Goal: Obtain resource: Download file/media

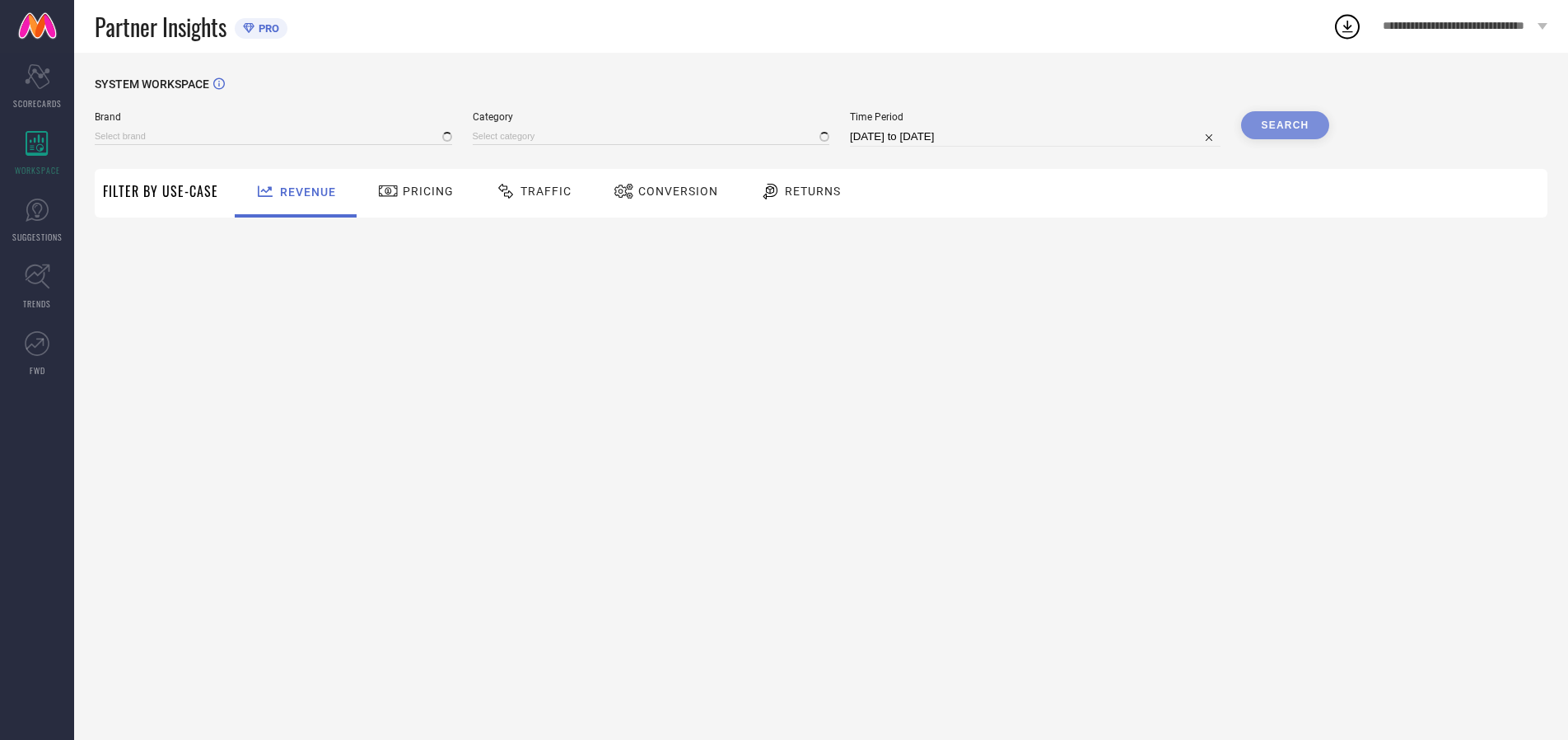
type input "ARROW SPORT"
type input "All"
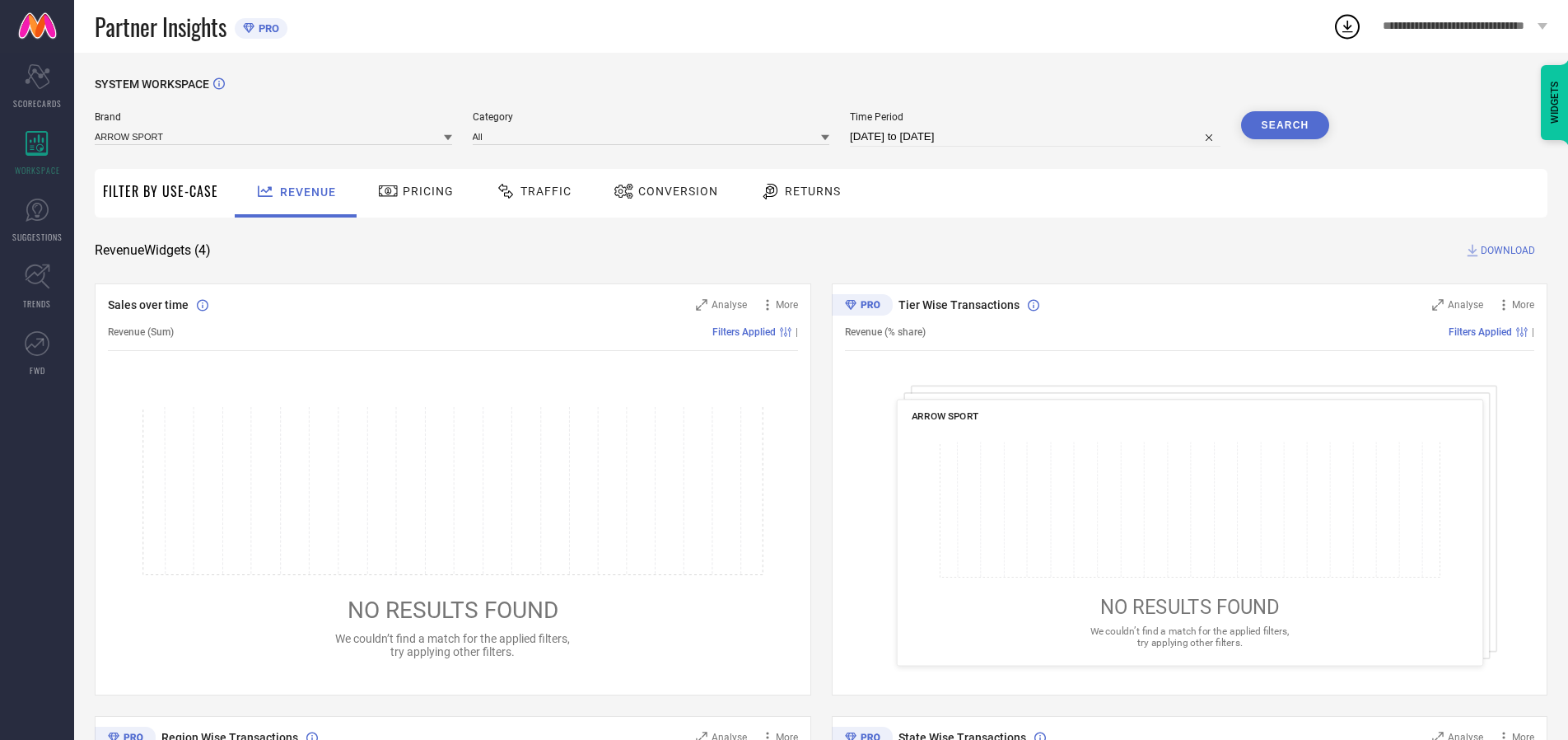
click at [529, 191] on span "Traffic" at bounding box center [546, 191] width 51 height 13
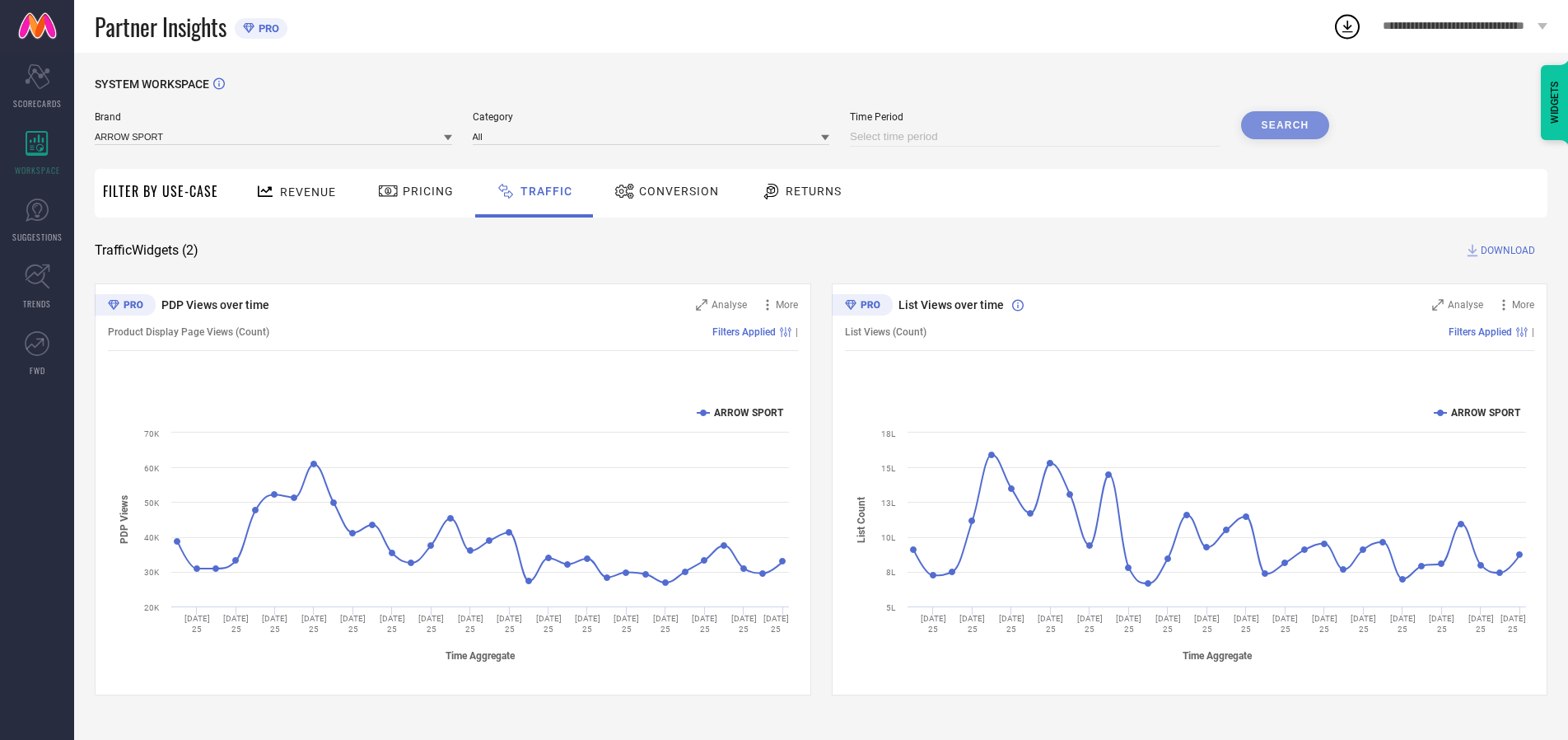
click at [1038, 137] on input at bounding box center [1035, 136] width 370 height 20
select select "7"
select select "2025"
select select "8"
select select "2025"
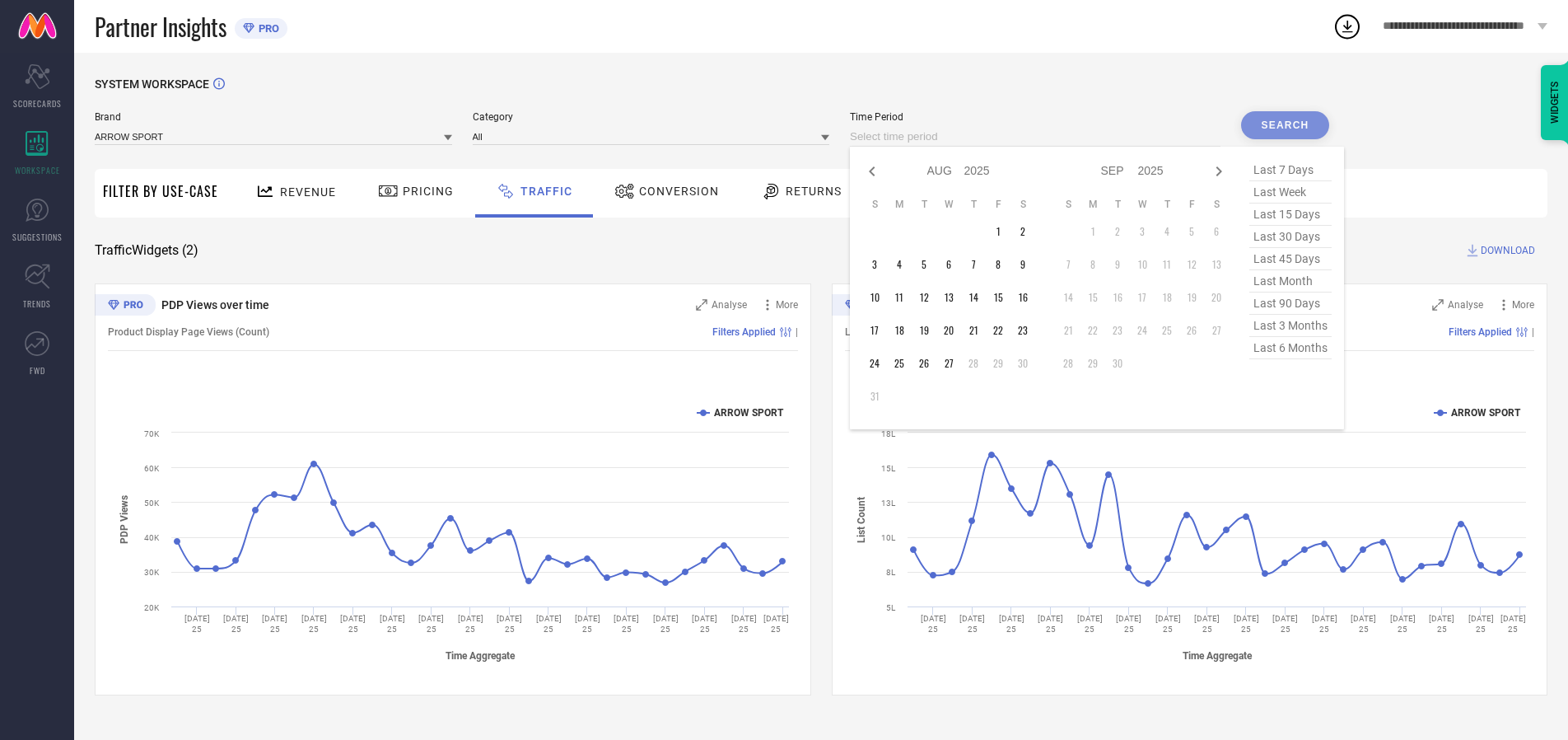
click at [953, 363] on td "27" at bounding box center [949, 363] width 25 height 25
type input "[DATE] to [DATE]"
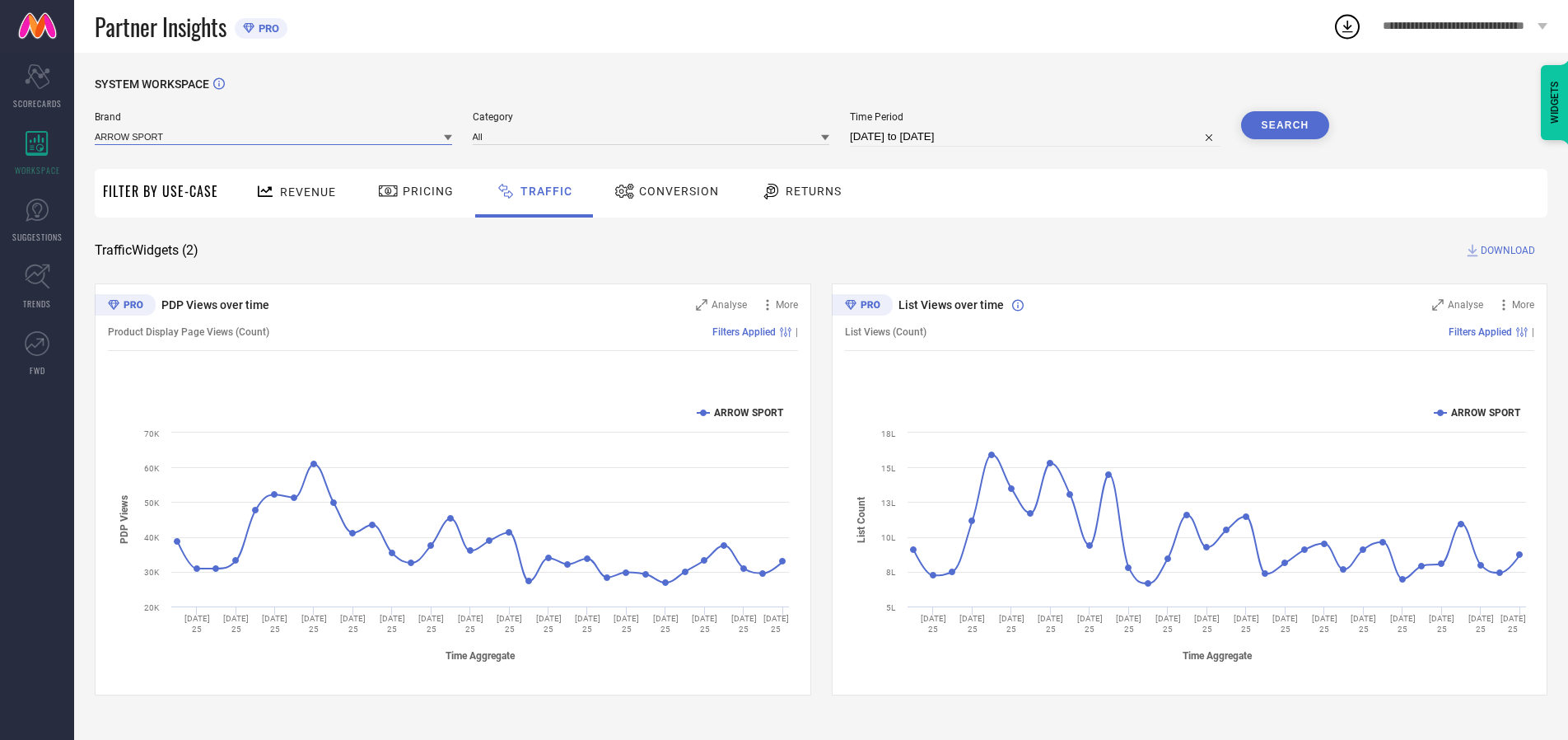
click at [274, 136] on input at bounding box center [273, 136] width 357 height 17
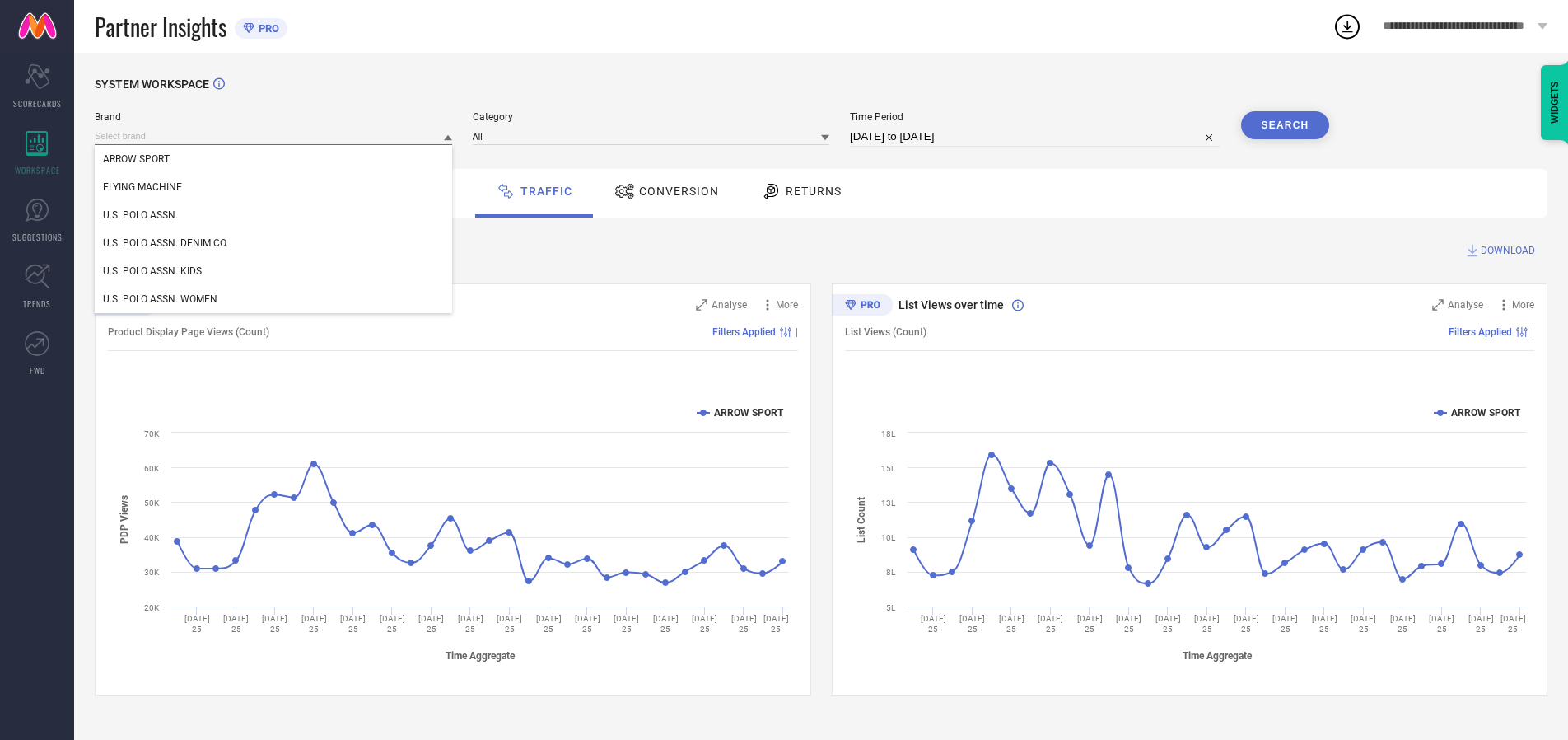
click at [274, 136] on input at bounding box center [273, 136] width 357 height 17
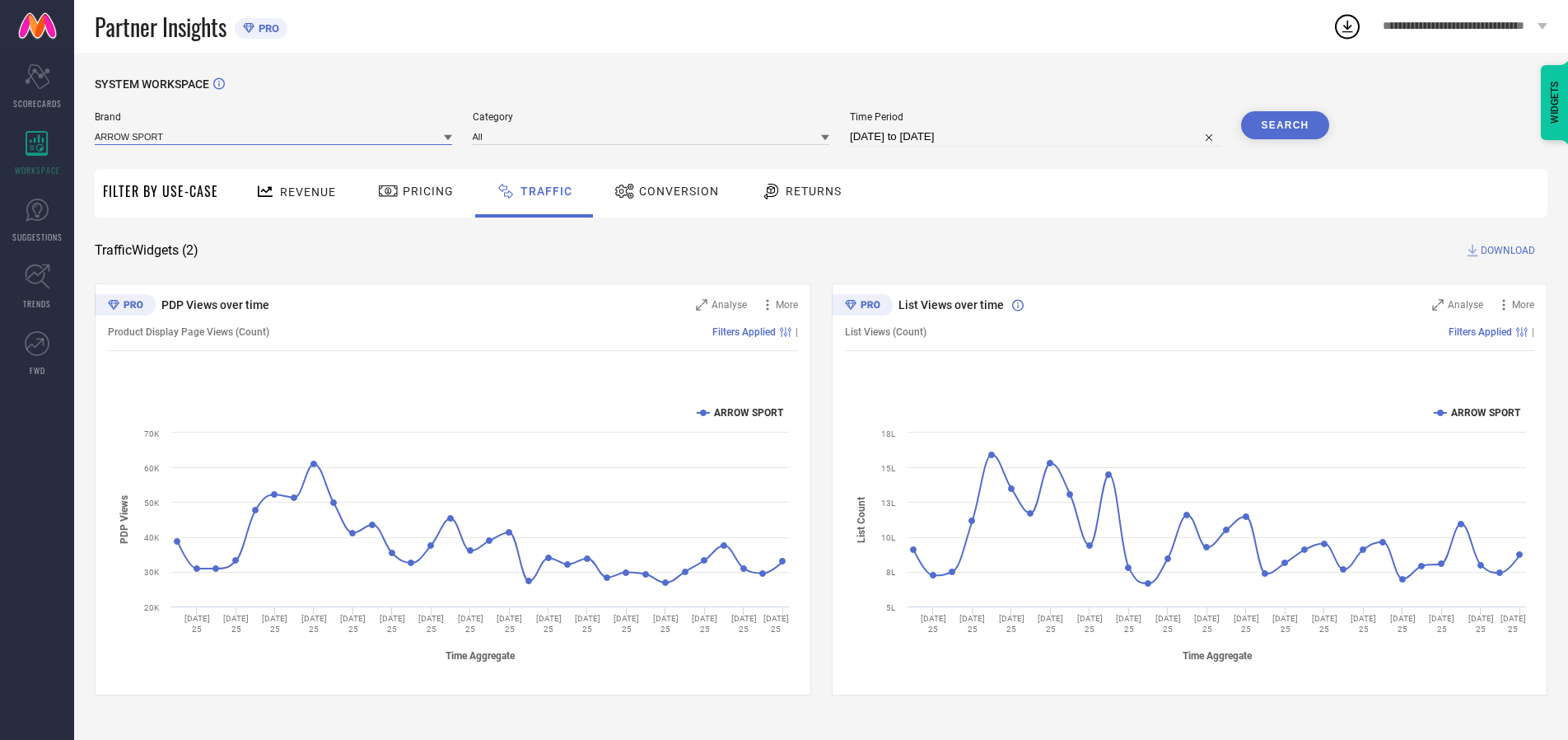
click at [274, 136] on input at bounding box center [273, 136] width 357 height 17
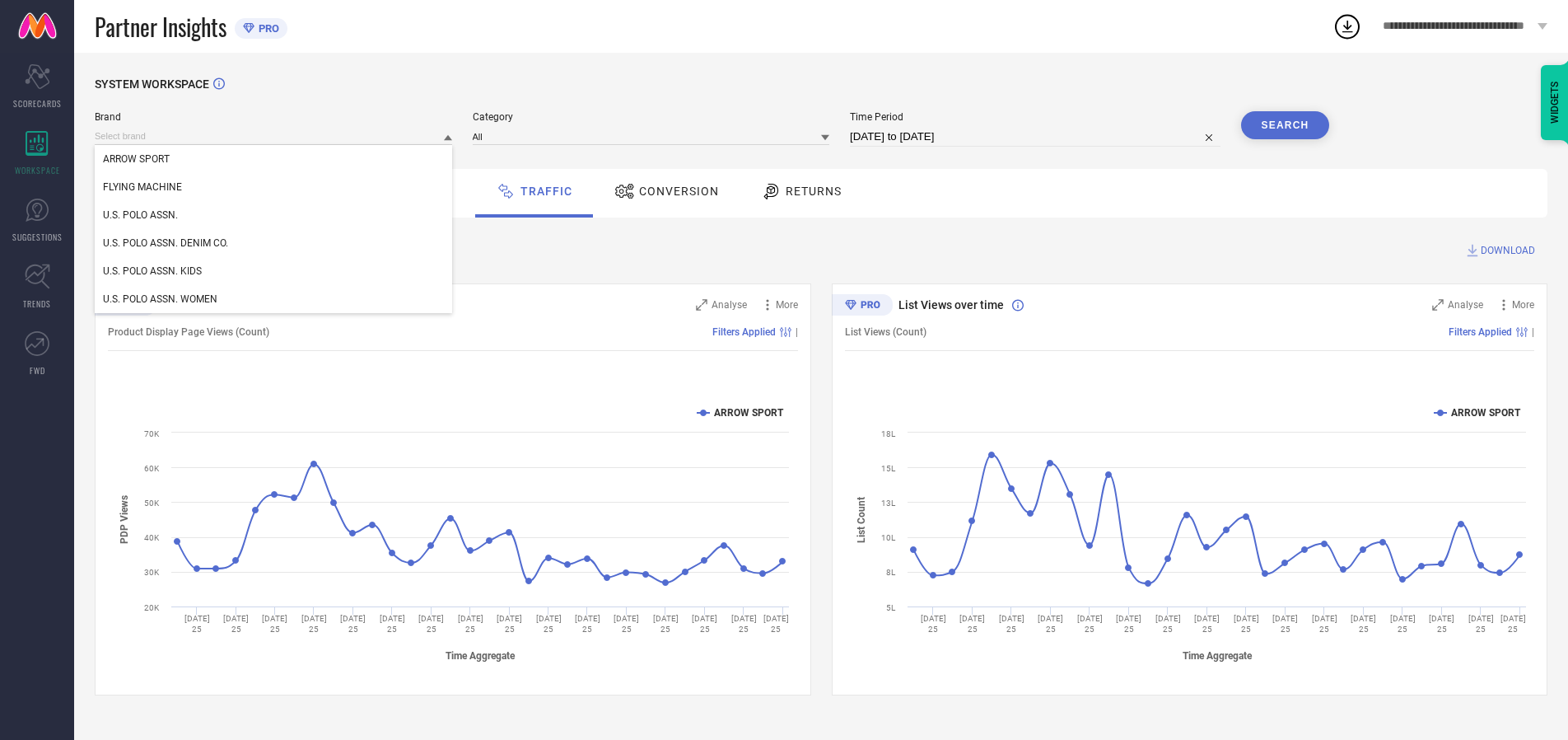
click at [274, 215] on div "U.S. POLO ASSN." at bounding box center [273, 214] width 357 height 28
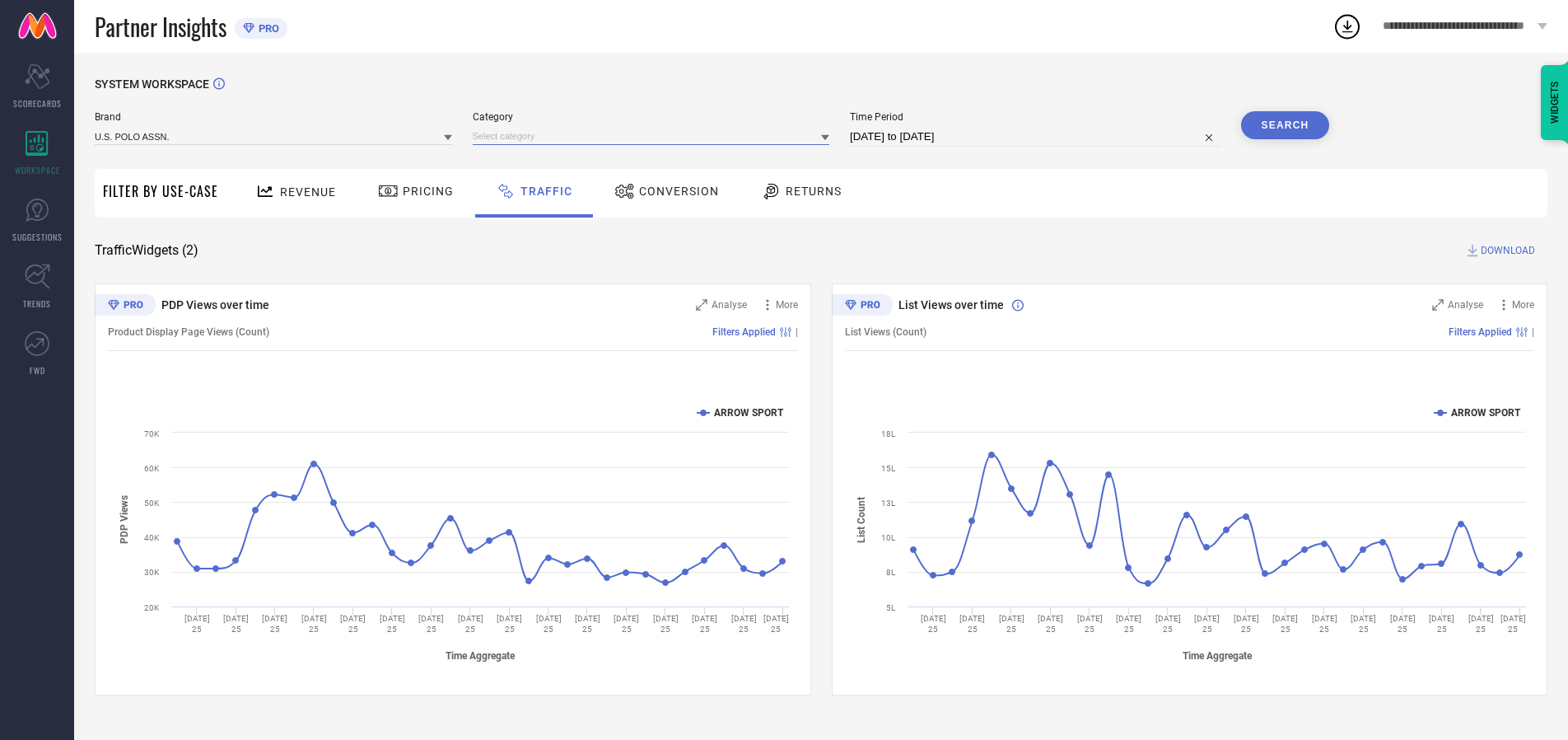
click at [655, 136] on input at bounding box center [651, 136] width 357 height 17
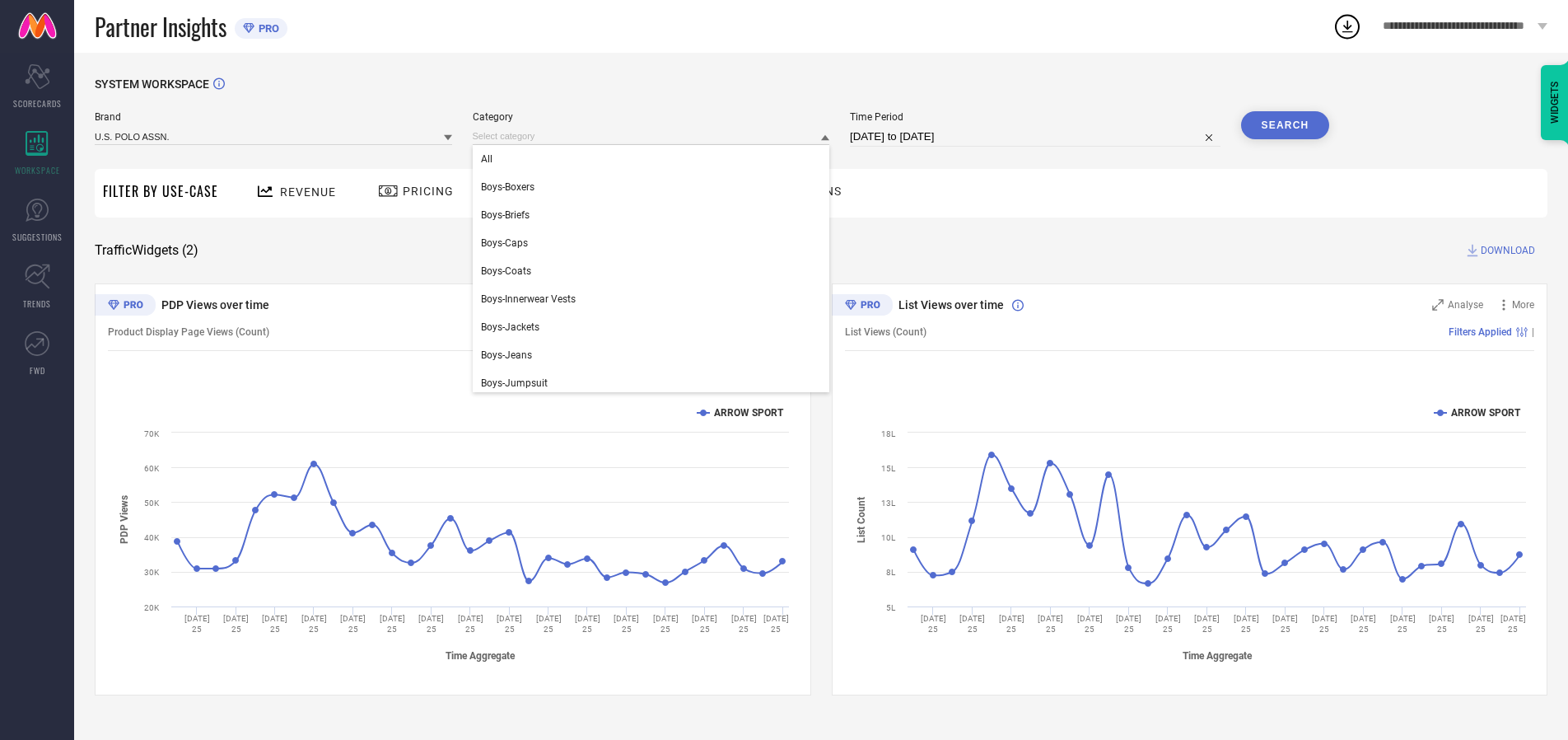
click at [655, 159] on div "All" at bounding box center [651, 158] width 357 height 28
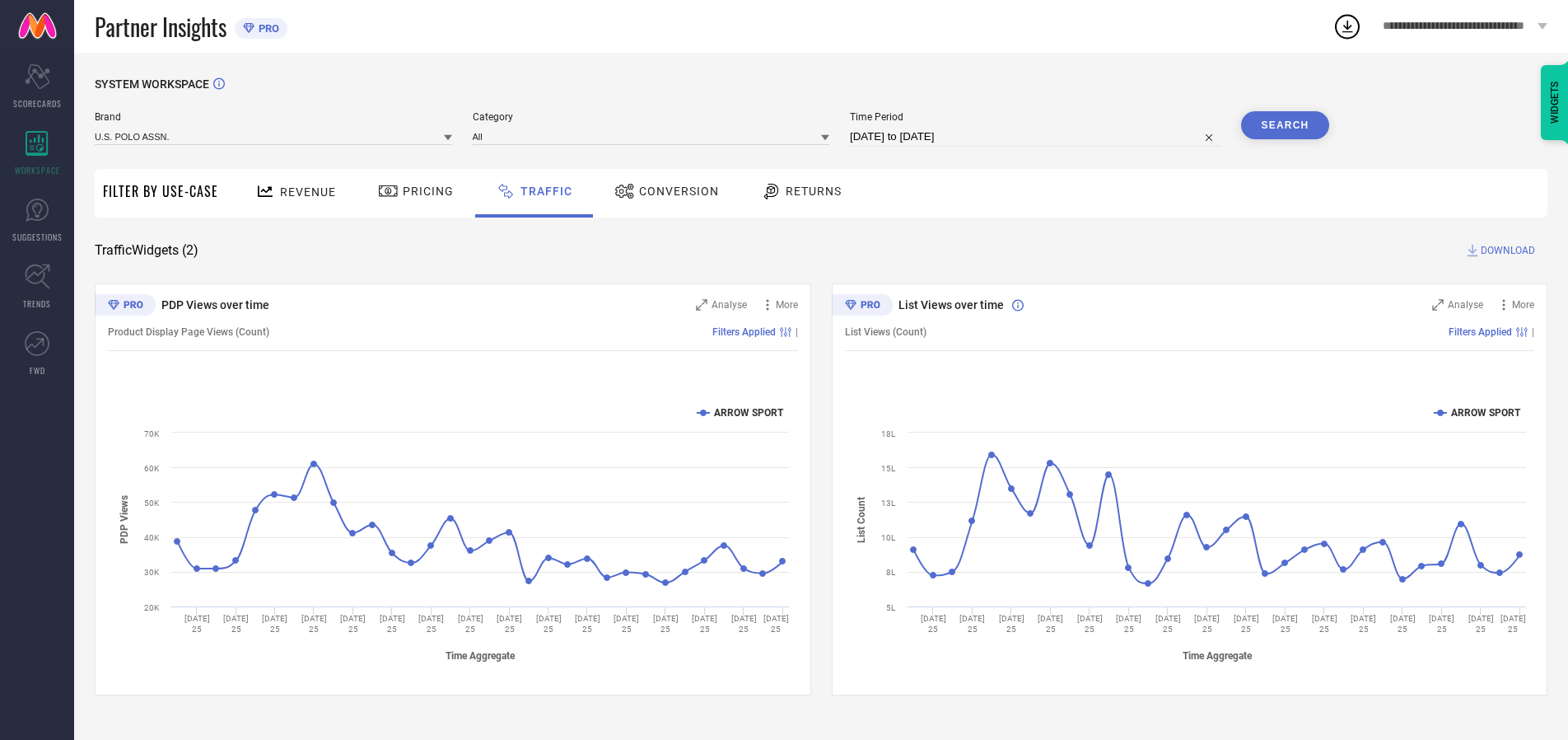
click at [1285, 125] on button "Search" at bounding box center [1285, 124] width 89 height 28
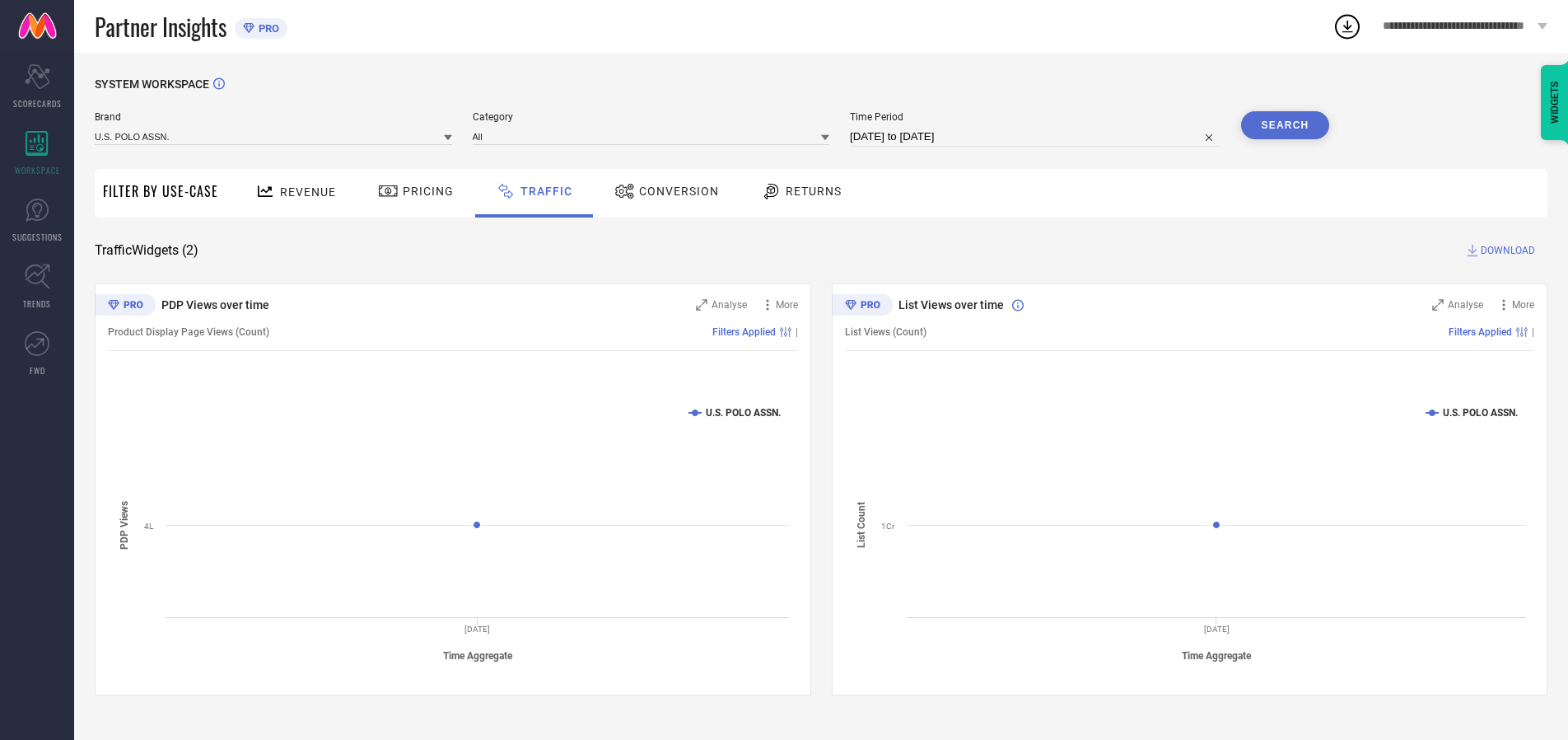
click at [1506, 251] on span "DOWNLOAD" at bounding box center [1508, 250] width 55 height 16
click at [274, 136] on input at bounding box center [273, 136] width 357 height 17
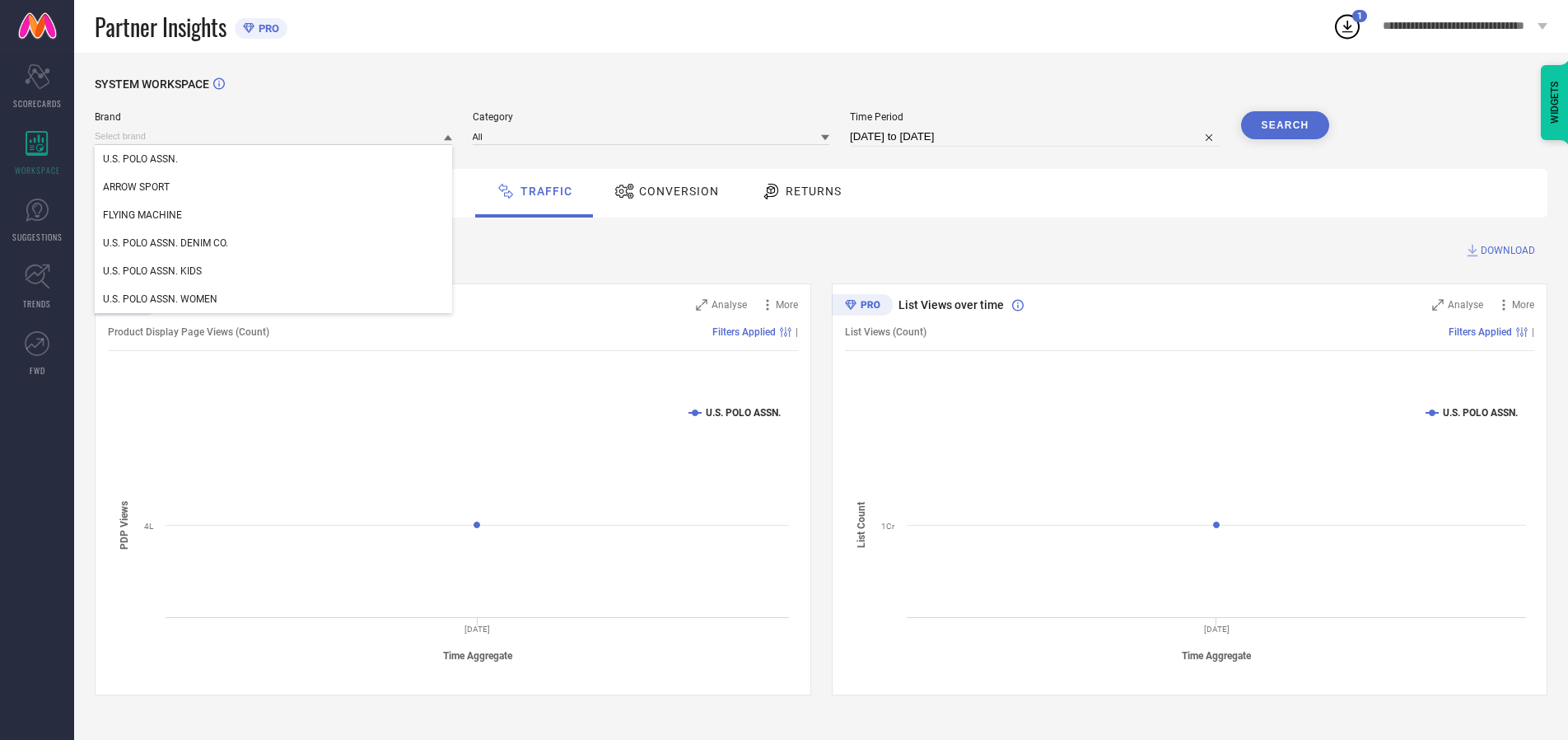
click at [274, 243] on div "U.S. POLO ASSN. DENIM CO." at bounding box center [273, 242] width 357 height 28
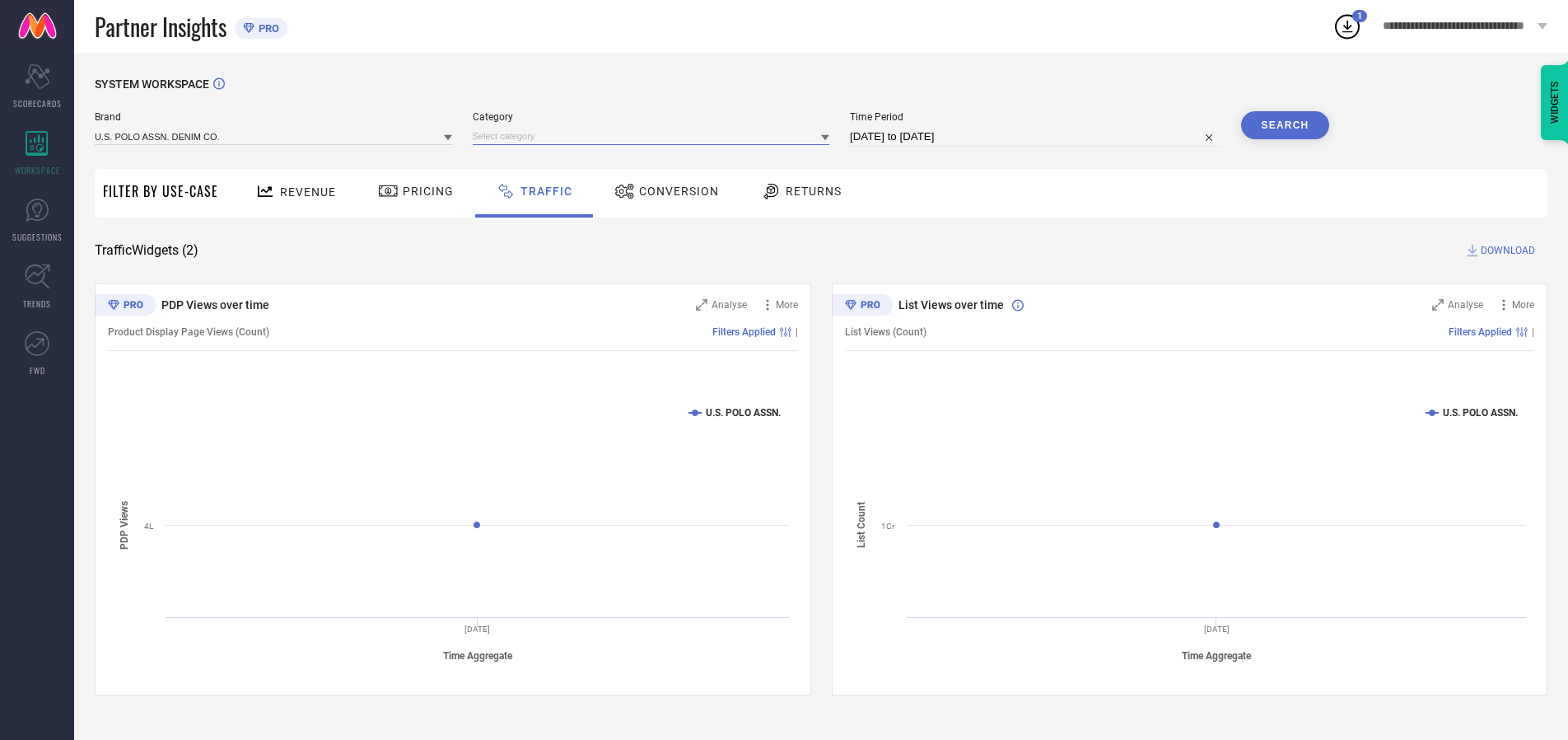
click at [655, 136] on input at bounding box center [651, 136] width 357 height 17
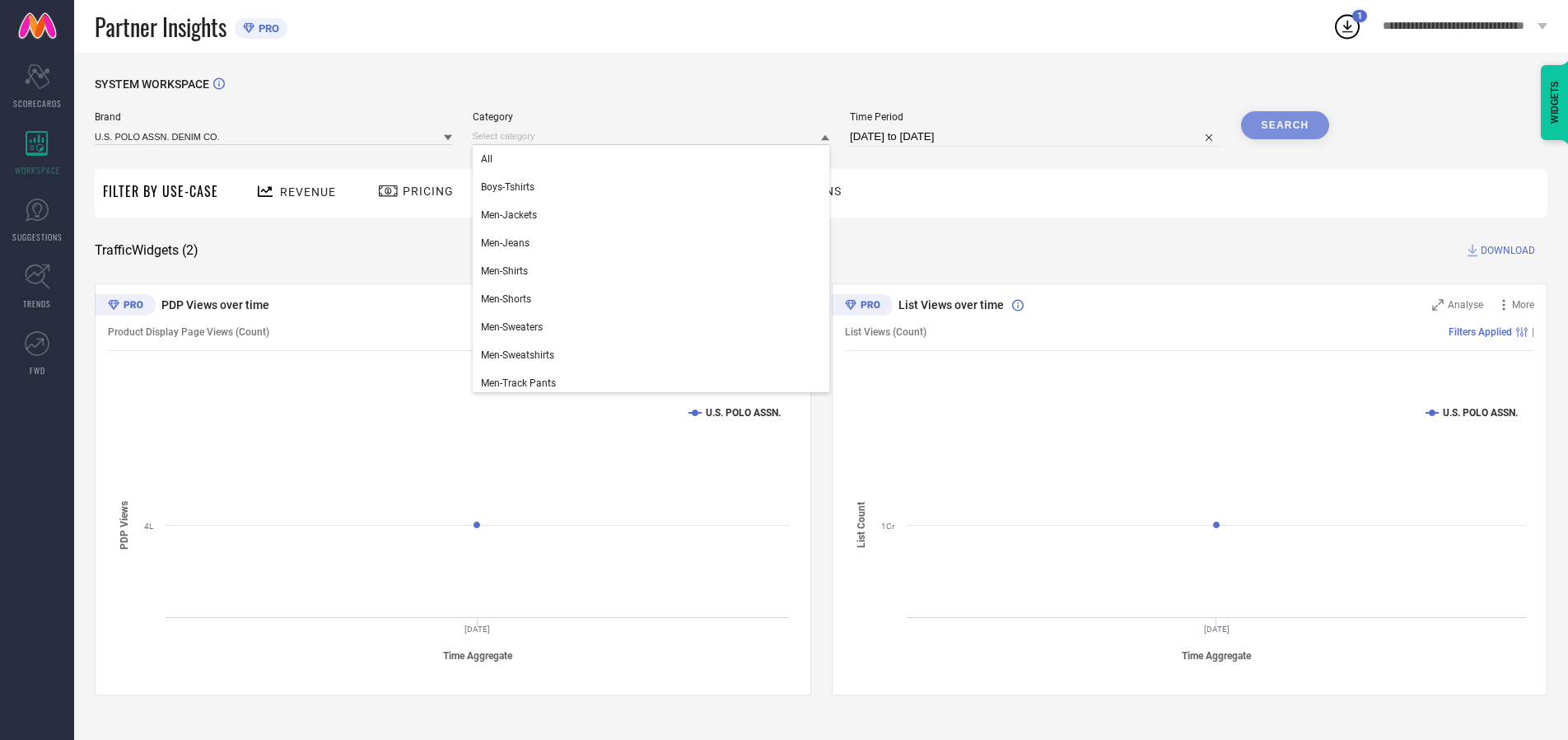
click at [655, 159] on div "All" at bounding box center [651, 158] width 357 height 28
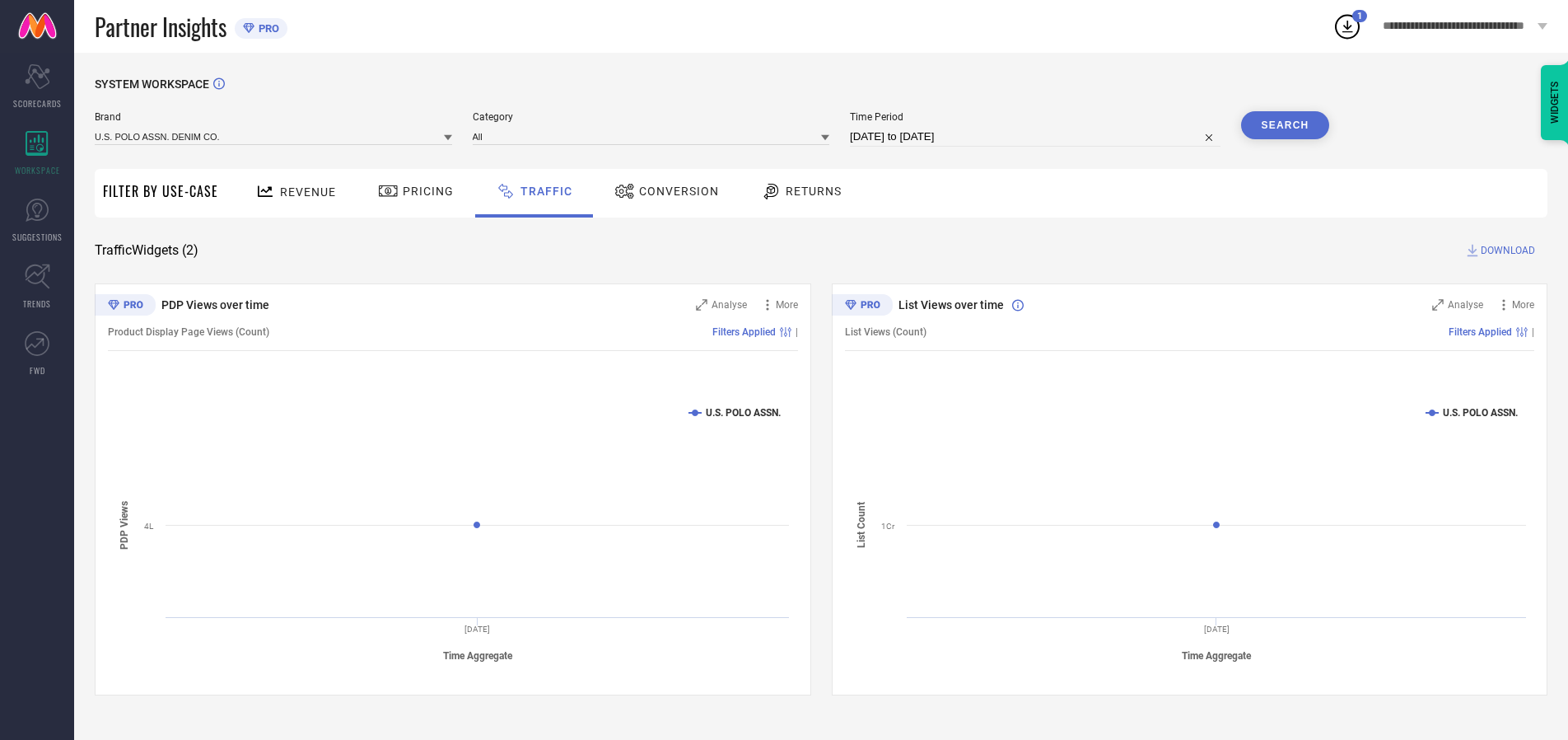
click at [1285, 125] on button "Search" at bounding box center [1285, 124] width 89 height 28
click at [1506, 251] on span "DOWNLOAD" at bounding box center [1508, 250] width 55 height 16
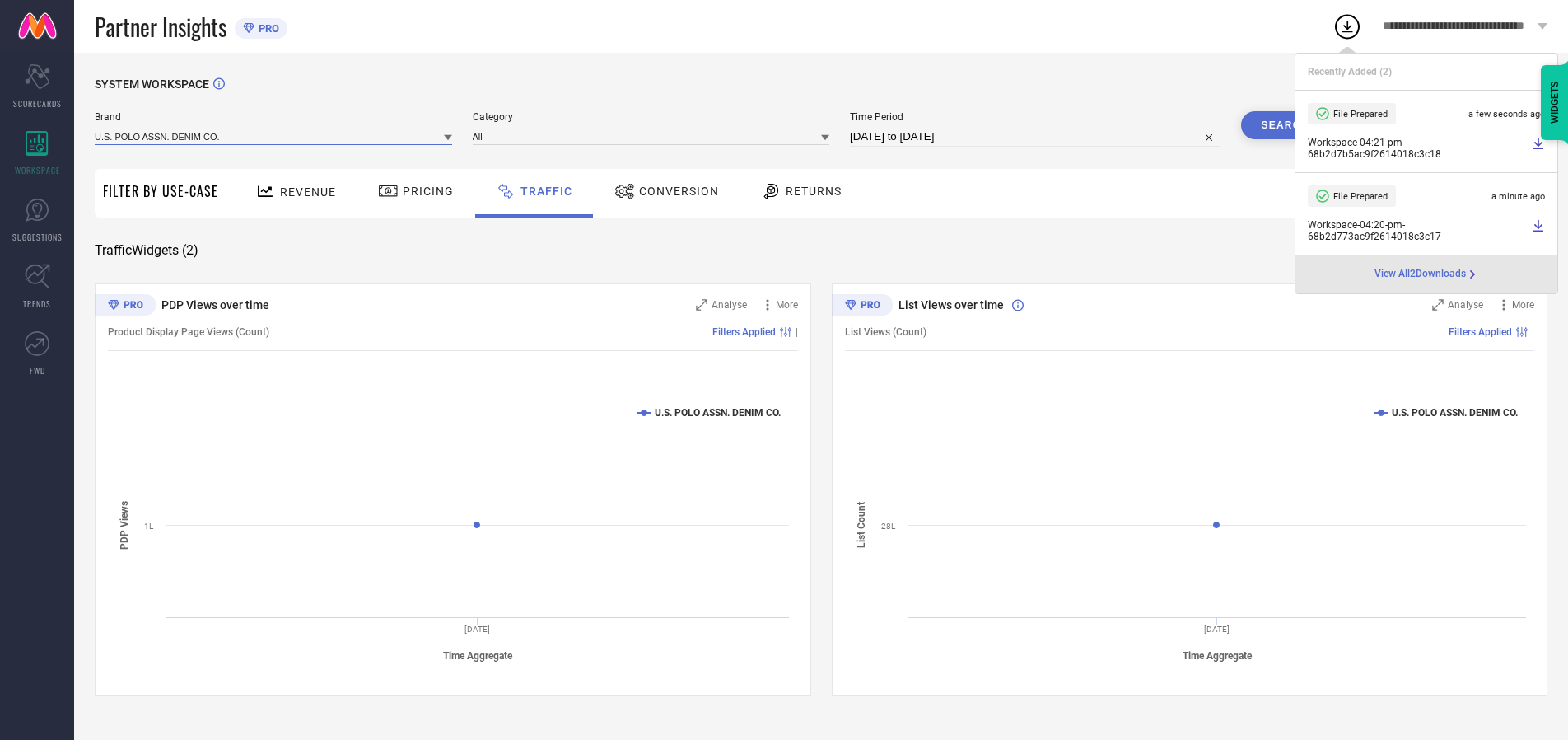
click at [274, 136] on input at bounding box center [273, 136] width 357 height 17
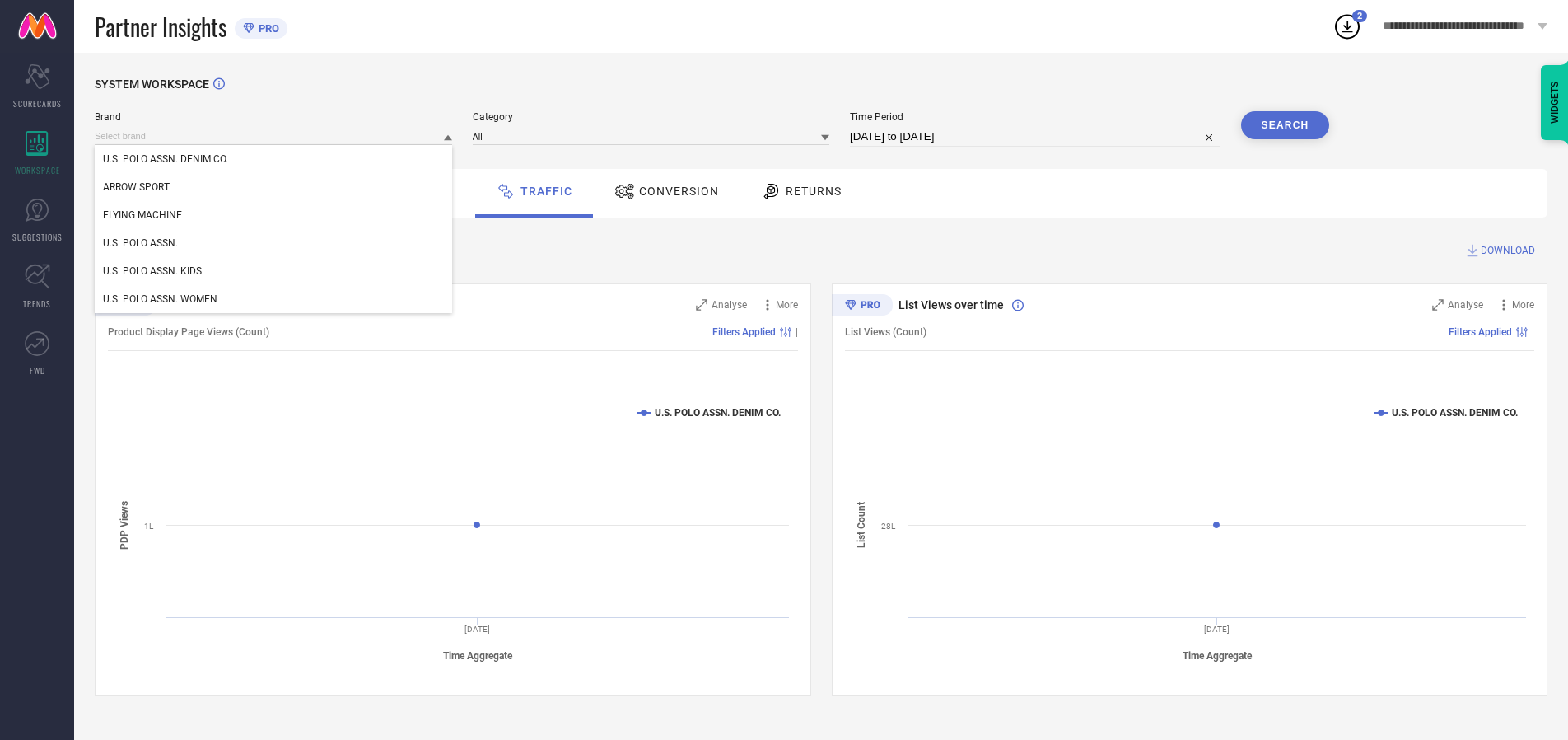
click at [274, 271] on div "U.S. POLO ASSN. KIDS" at bounding box center [273, 270] width 357 height 28
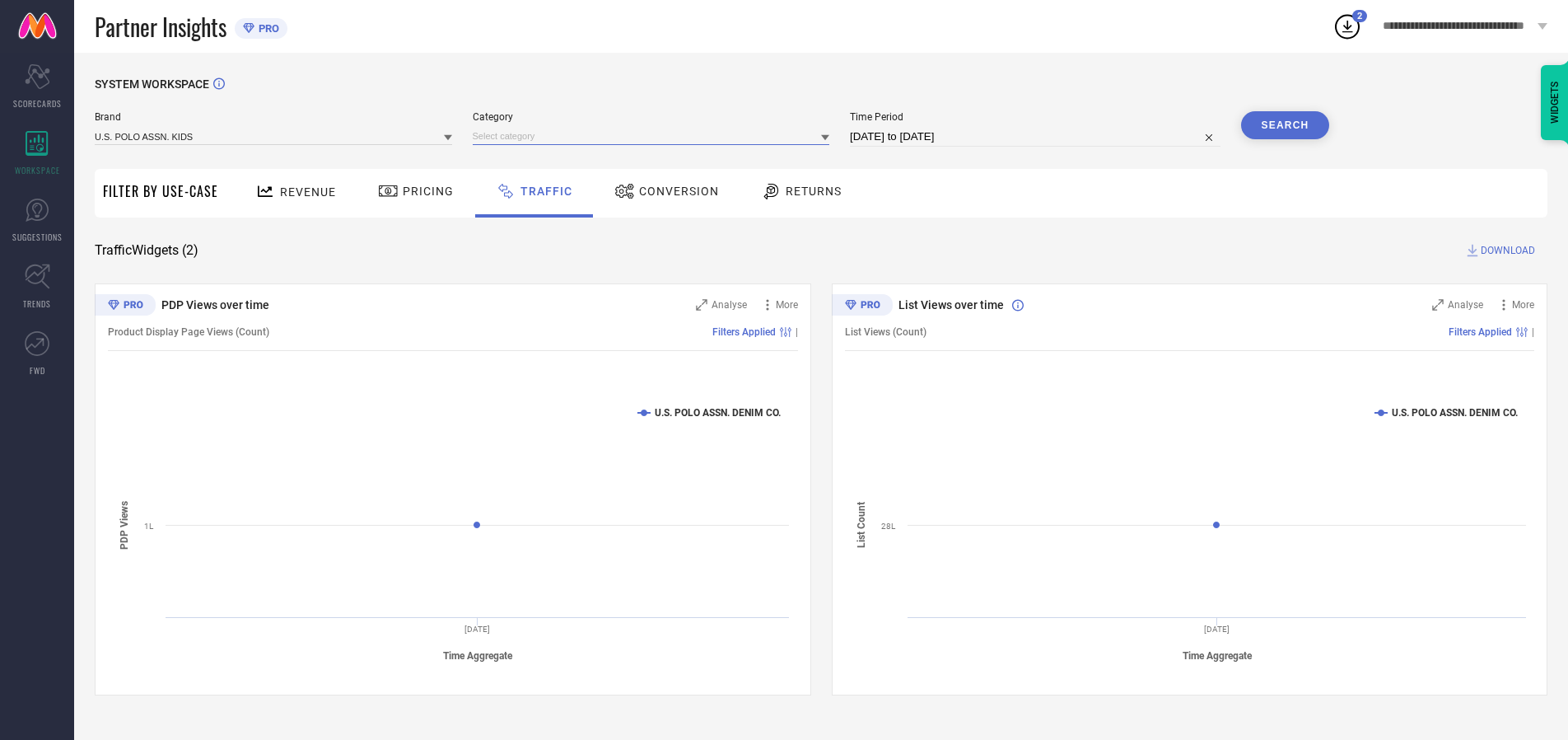
click at [655, 136] on input at bounding box center [651, 136] width 357 height 17
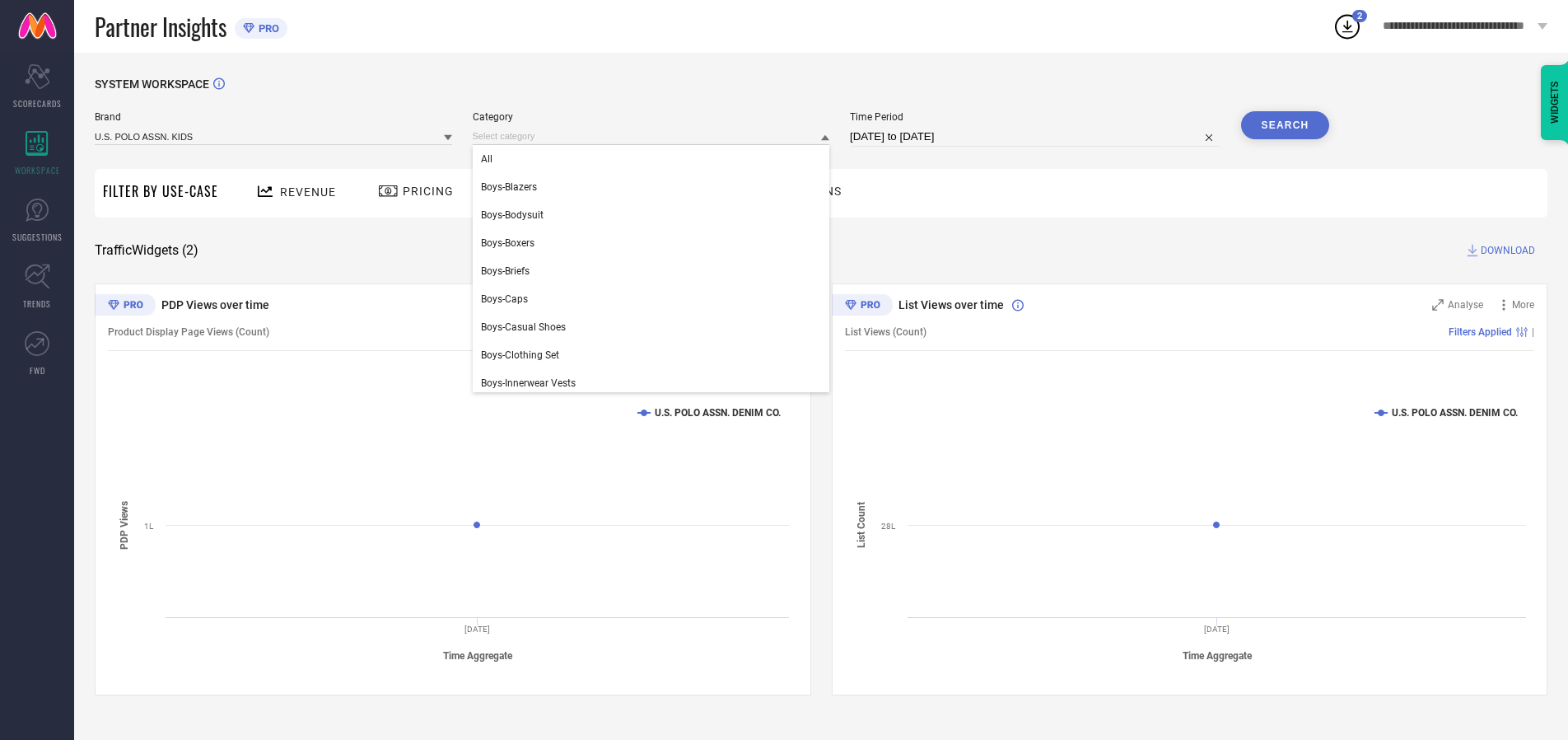
click at [655, 159] on div "All" at bounding box center [651, 158] width 357 height 28
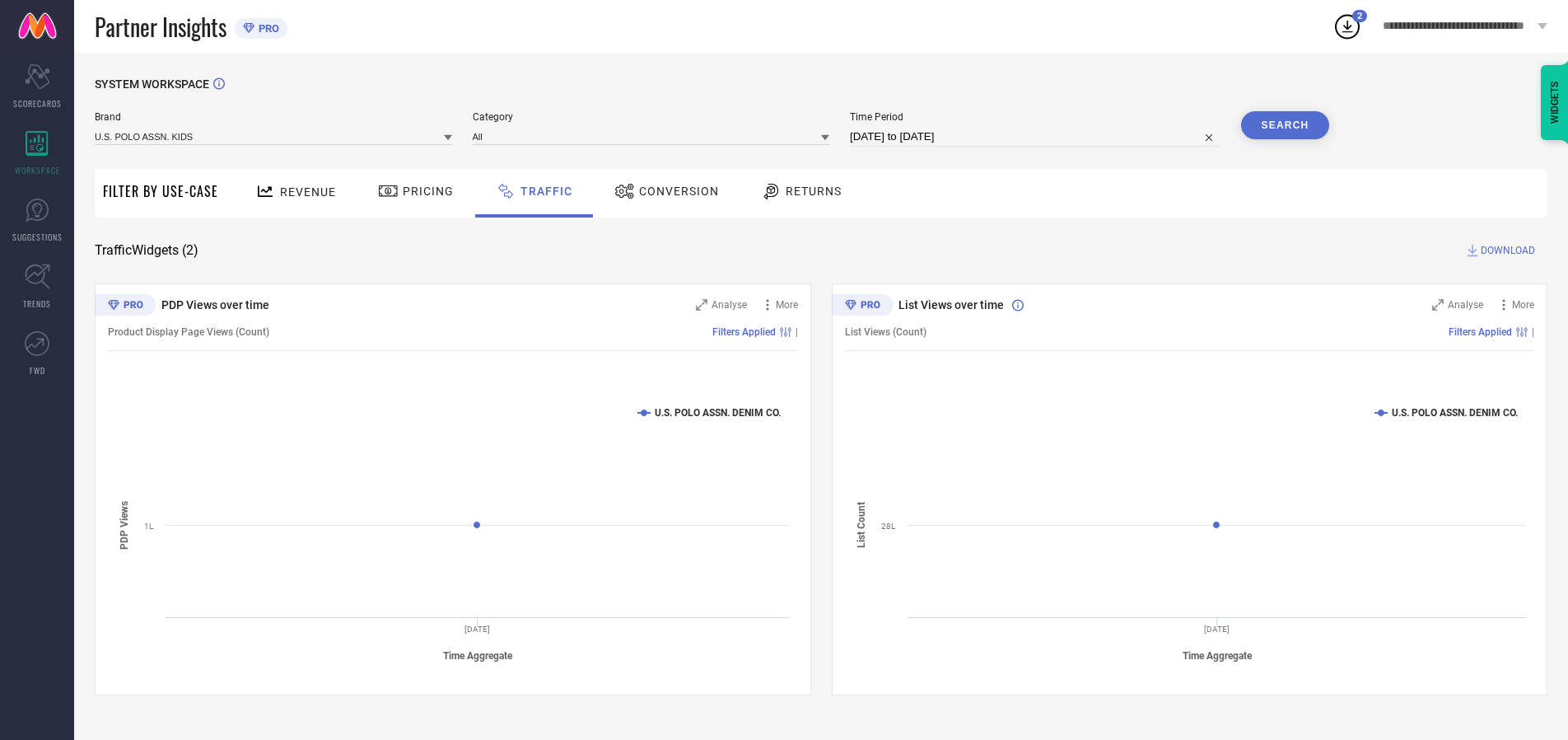
click at [1285, 125] on button "Search" at bounding box center [1285, 124] width 89 height 28
click at [1506, 251] on span "DOWNLOAD" at bounding box center [1508, 250] width 55 height 16
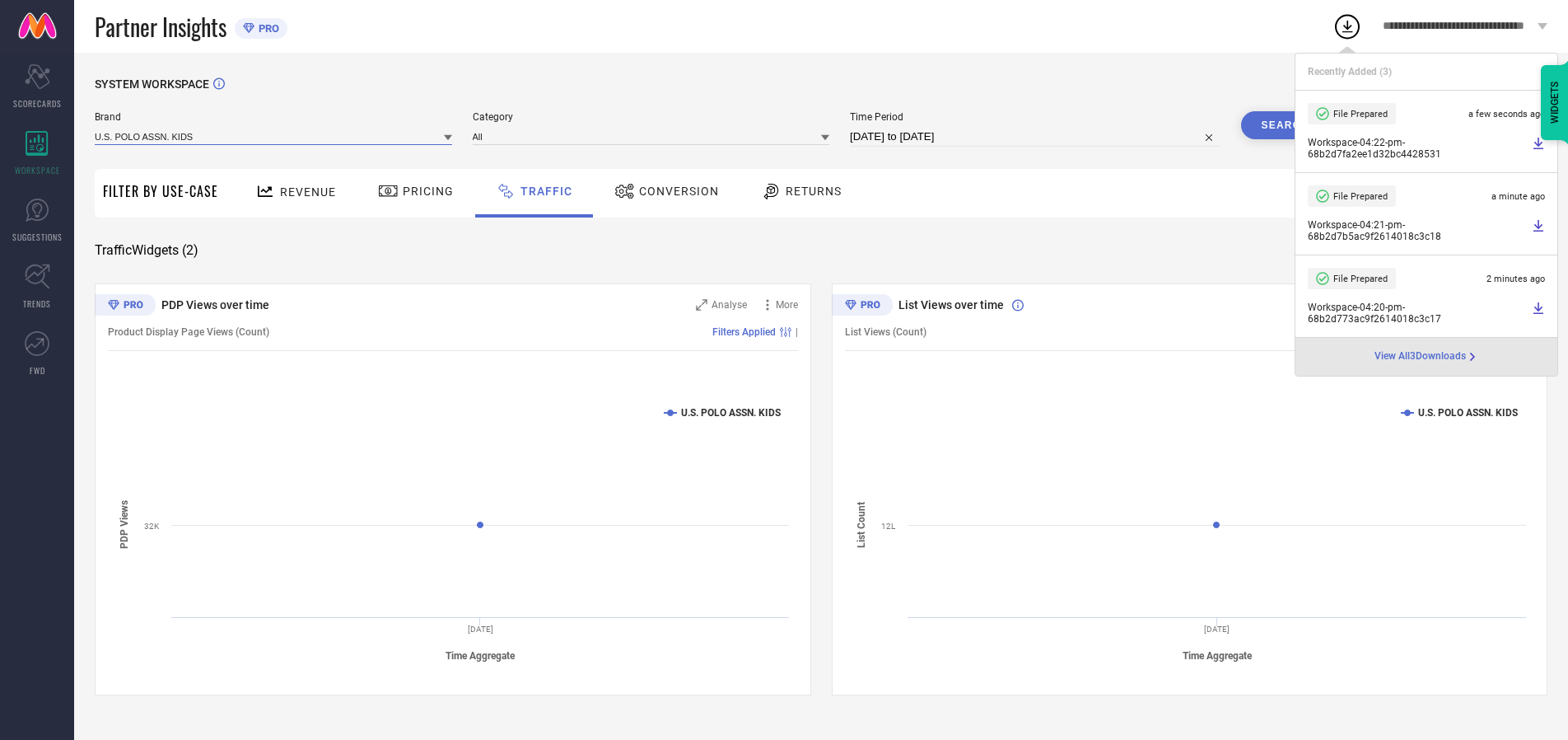
click at [274, 136] on input at bounding box center [273, 136] width 357 height 17
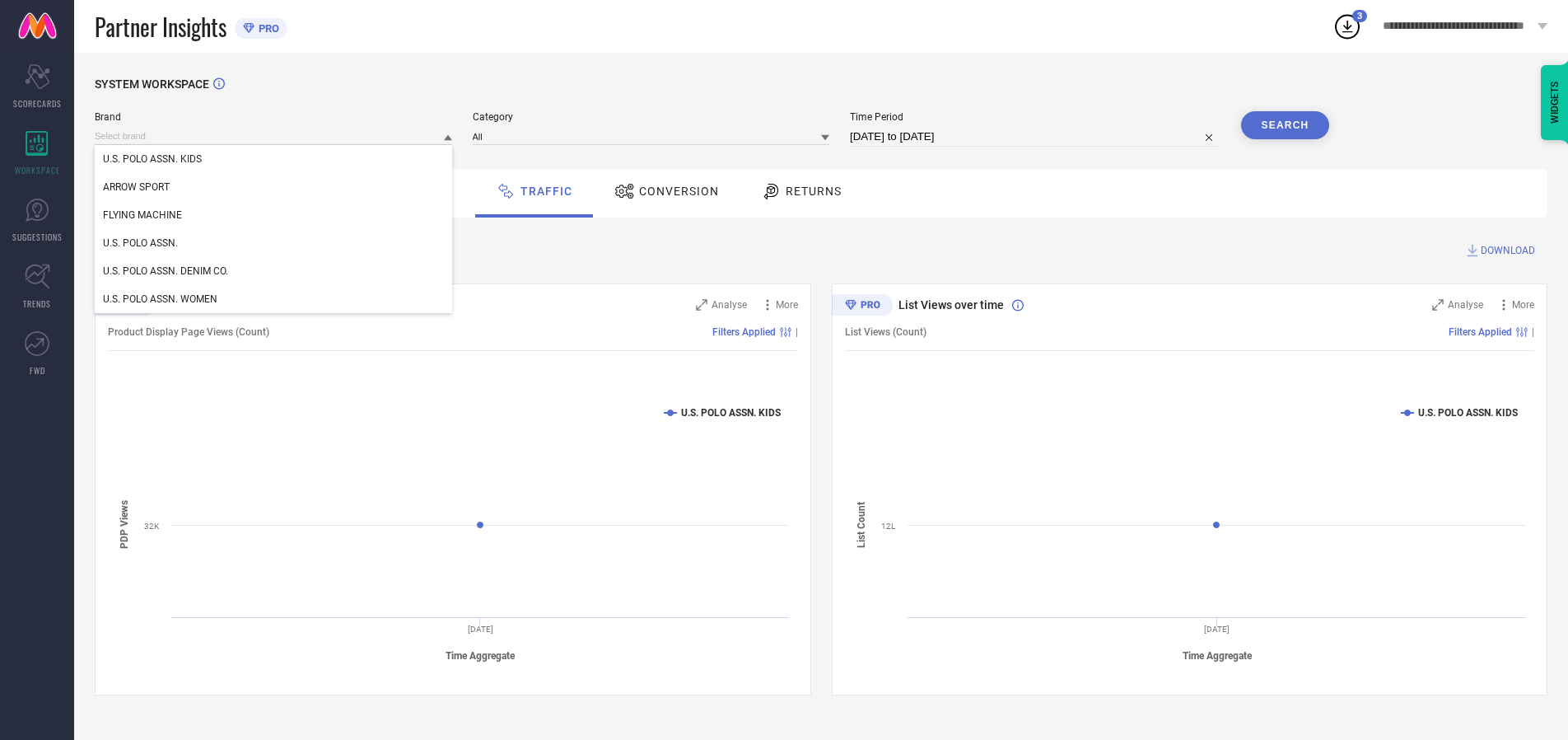
click at [274, 299] on div "U.S. POLO ASSN. WOMEN" at bounding box center [273, 299] width 357 height 28
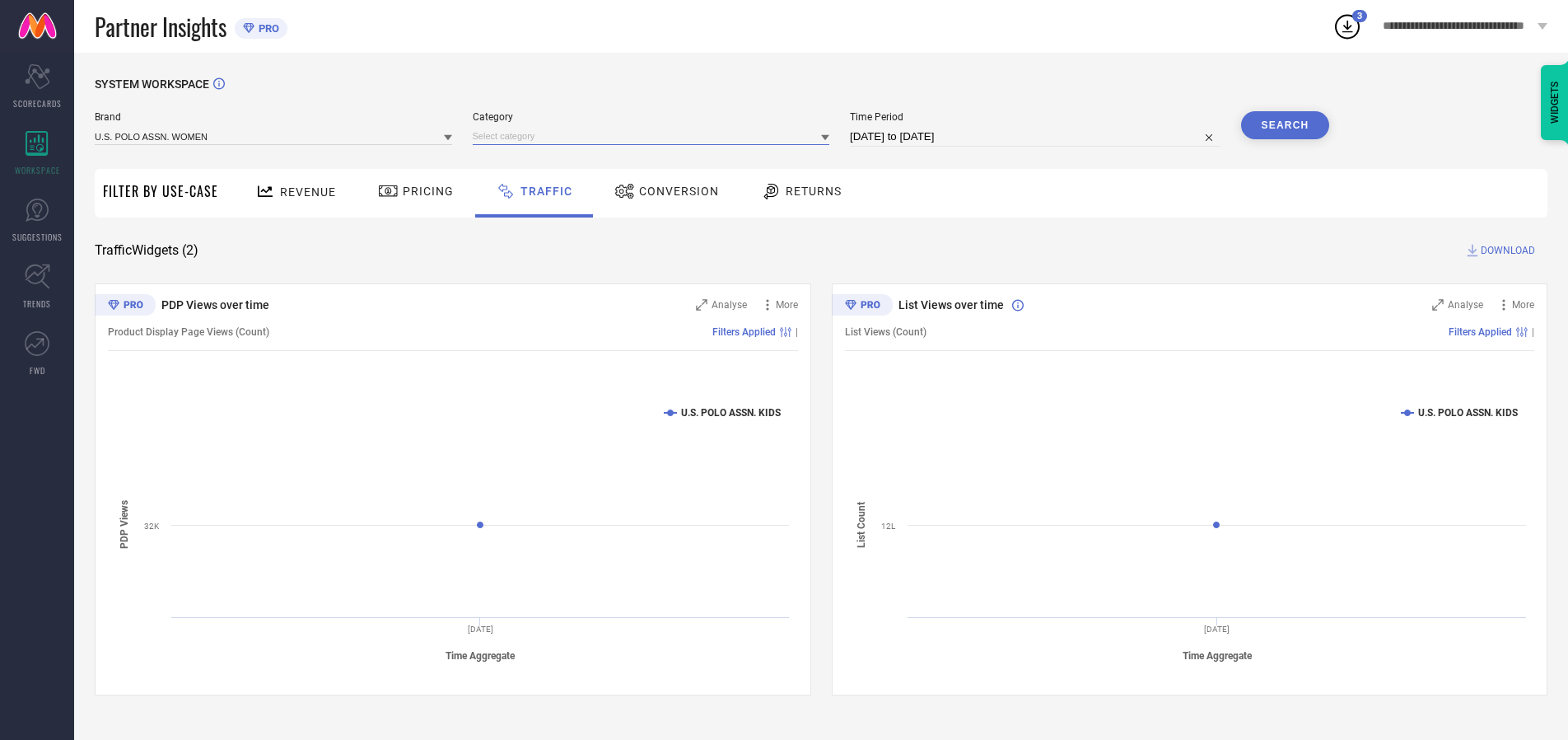
click at [655, 136] on input at bounding box center [651, 136] width 357 height 17
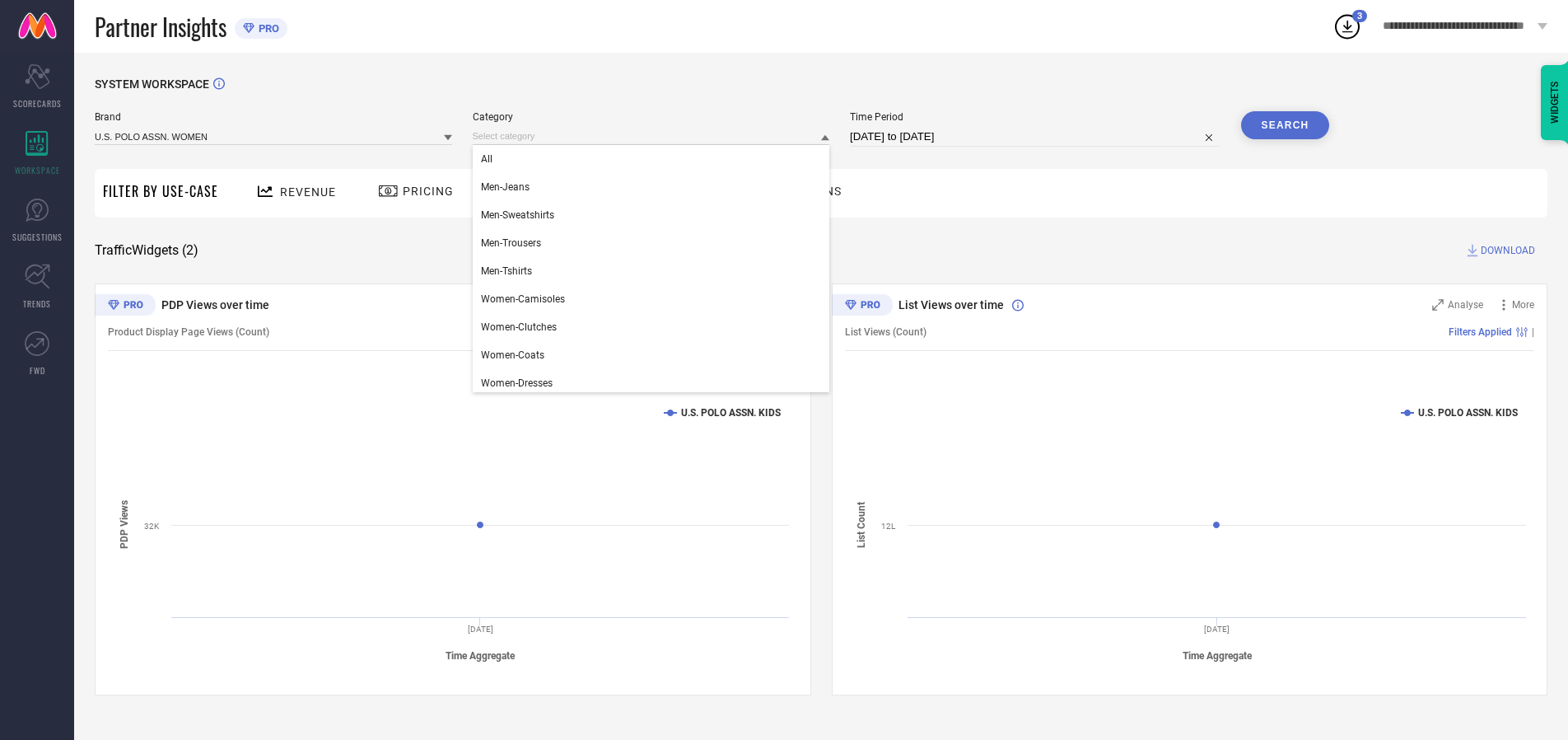
click at [655, 159] on div "All" at bounding box center [651, 158] width 357 height 28
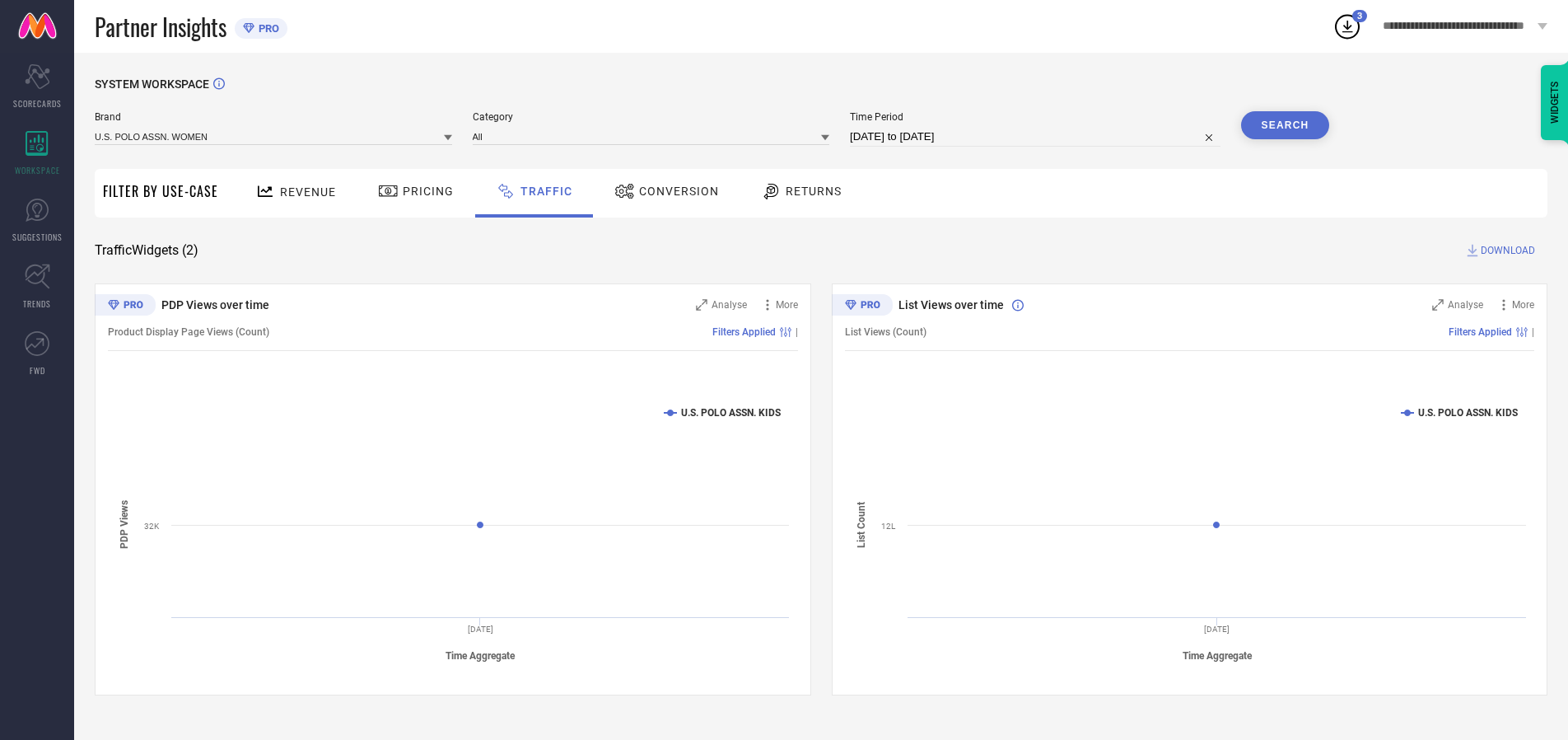
click at [1285, 125] on button "Search" at bounding box center [1285, 124] width 89 height 28
click at [1506, 251] on span "DOWNLOAD" at bounding box center [1508, 250] width 55 height 16
